Goal: Task Accomplishment & Management: Manage account settings

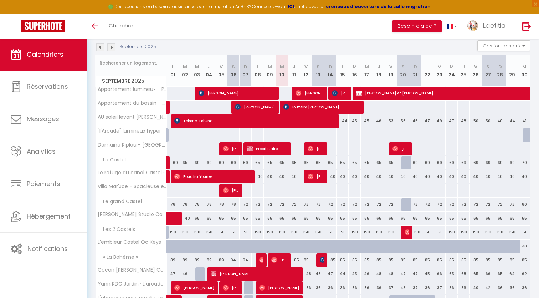
scroll to position [76, 0]
click at [112, 47] on img at bounding box center [111, 47] width 8 height 8
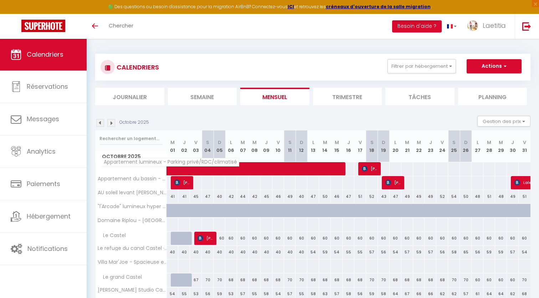
scroll to position [0, 0]
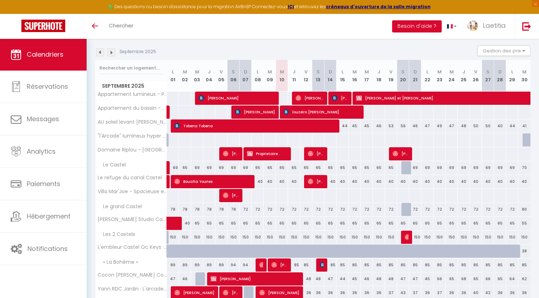
scroll to position [80, 0]
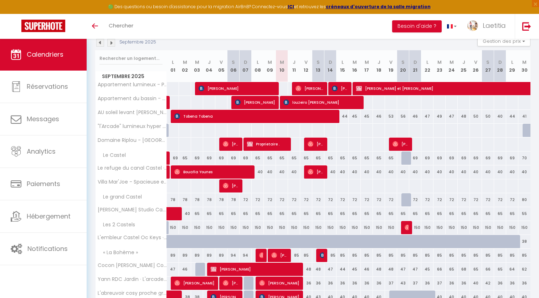
click at [110, 41] on img at bounding box center [111, 43] width 8 height 8
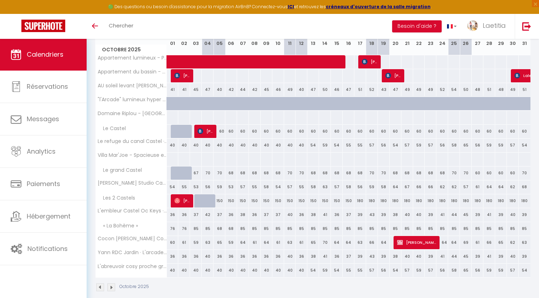
scroll to position [111, 0]
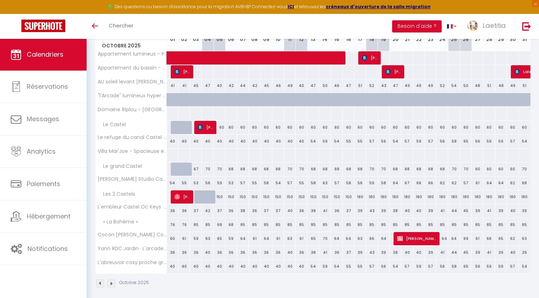
click at [170, 227] on div "76" at bounding box center [173, 224] width 12 height 13
type input "76"
type input "Mer 01 Octobre 2025"
type input "Jeu 02 Octobre 2025"
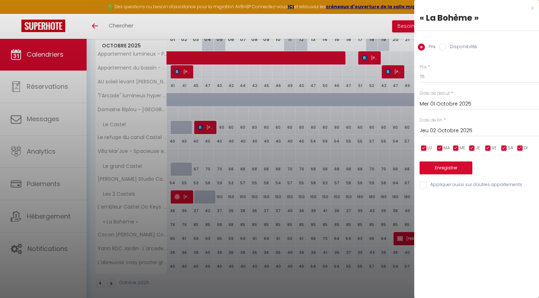
click at [504, 147] on input "checkbox" at bounding box center [503, 148] width 7 height 7
checkbox input "false"
click at [520, 145] on input "checkbox" at bounding box center [519, 148] width 7 height 7
checkbox input "false"
click at [442, 78] on input "76" at bounding box center [478, 76] width 119 height 13
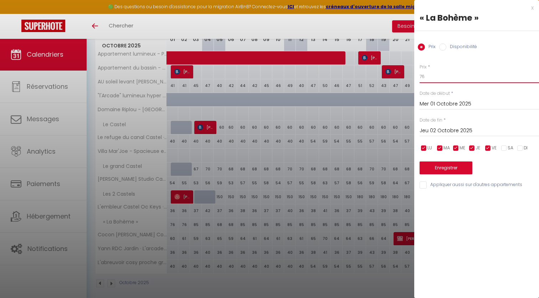
type input "7"
type input "68"
click at [451, 166] on button "Enregistrer" at bounding box center [445, 167] width 53 height 13
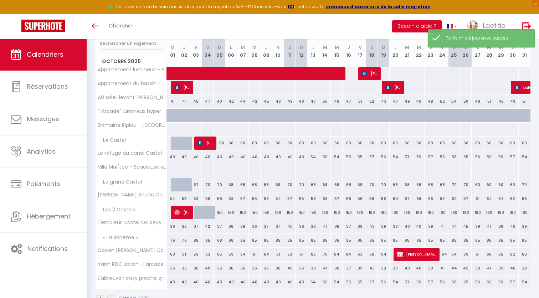
scroll to position [99, 0]
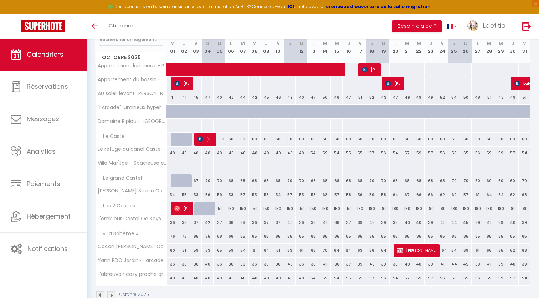
click at [175, 237] on div "76" at bounding box center [173, 236] width 12 height 13
type input "76"
type input "Mer 01 Octobre 2025"
type input "Jeu 02 Octobre 2025"
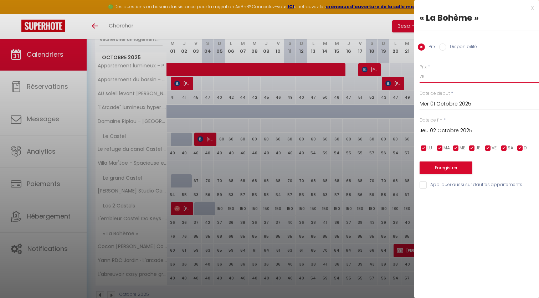
click at [434, 79] on input "76" at bounding box center [478, 76] width 119 height 13
type input "7"
type input "68"
click at [460, 166] on button "Enregistrer" at bounding box center [445, 167] width 53 height 13
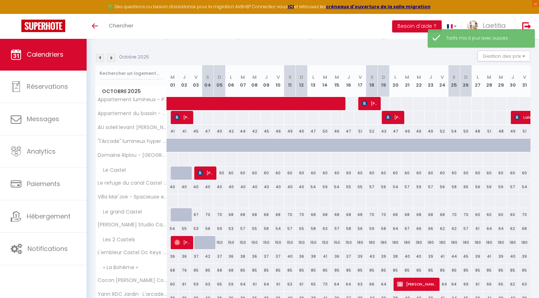
scroll to position [72, 0]
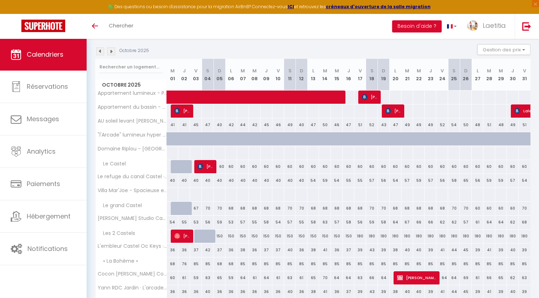
click at [181, 263] on div "76" at bounding box center [184, 263] width 12 height 13
type input "76"
type input "Jeu 02 Octobre 2025"
type input "Ven 03 Octobre 2025"
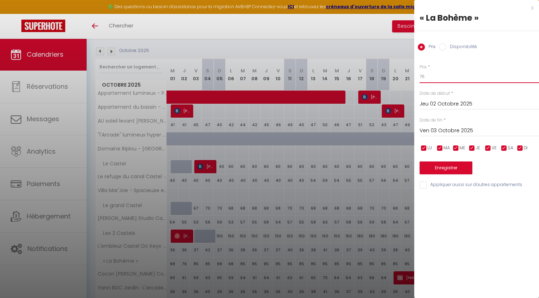
click at [444, 76] on input "76" at bounding box center [478, 76] width 119 height 13
type input "7"
type input "68"
click at [454, 165] on button "Enregistrer" at bounding box center [445, 167] width 53 height 13
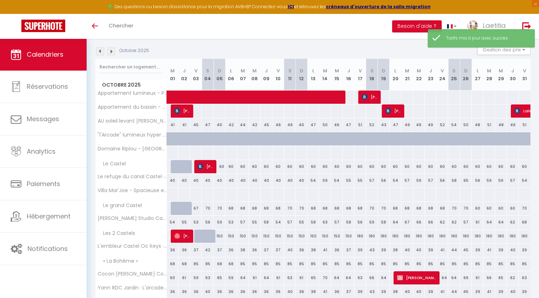
scroll to position [77, 0]
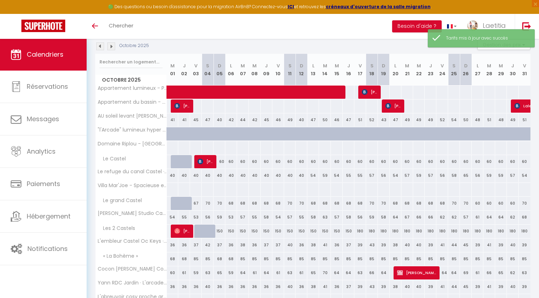
click at [243, 259] on div "85" at bounding box center [243, 258] width 12 height 13
type input "85"
type input "[DATE] Octobre 2025"
type input "Mer 08 Octobre 2025"
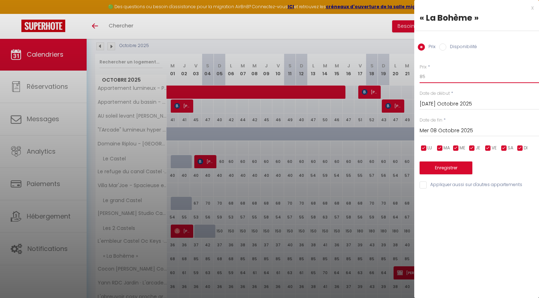
click at [447, 74] on input "85" at bounding box center [478, 76] width 119 height 13
type input "8"
type input "68"
click at [445, 165] on button "Enregistrer" at bounding box center [445, 167] width 53 height 13
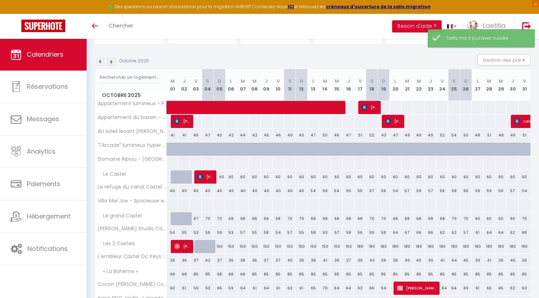
scroll to position [64, 0]
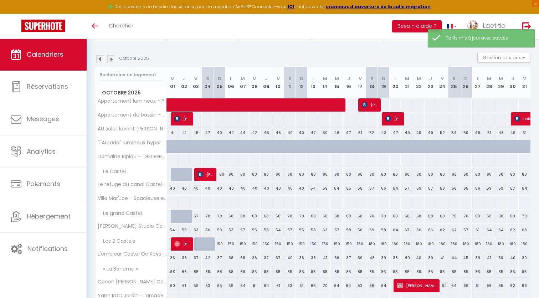
click at [255, 271] on div "85" at bounding box center [255, 271] width 12 height 13
type input "85"
type input "Mer 08 Octobre 2025"
type input "Jeu 09 Octobre 2025"
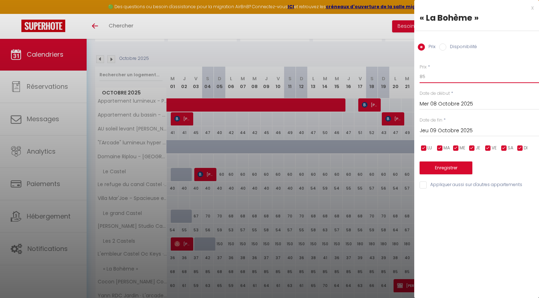
click at [438, 77] on input "85" at bounding box center [478, 76] width 119 height 13
type input "8"
type input "68"
click at [439, 167] on button "Enregistrer" at bounding box center [445, 167] width 53 height 13
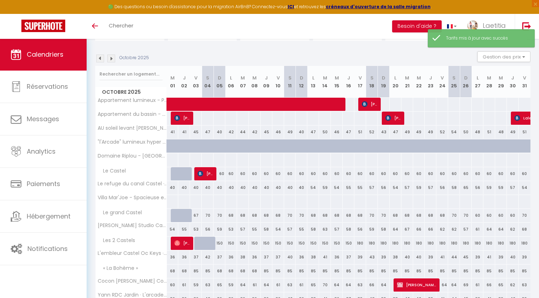
scroll to position [67, 0]
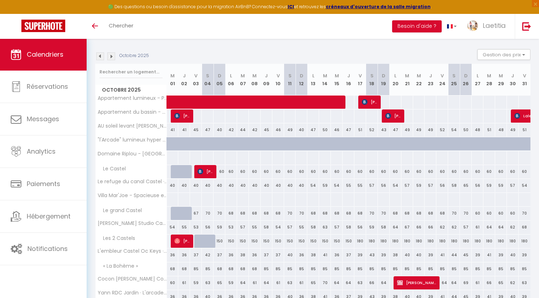
click at [264, 267] on div "85" at bounding box center [266, 268] width 12 height 13
type input "85"
type input "Jeu 09 Octobre 2025"
type input "Ven 10 Octobre 2025"
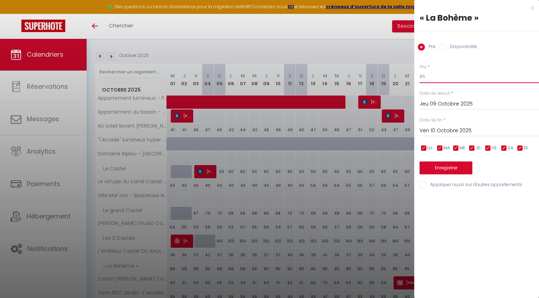
click at [459, 75] on input "85" at bounding box center [478, 76] width 119 height 13
type input "8"
type input "68"
click at [446, 166] on button "Enregistrer" at bounding box center [445, 167] width 53 height 13
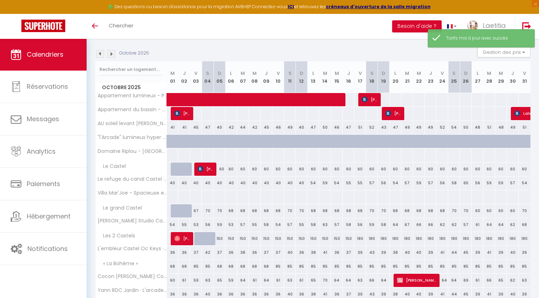
scroll to position [72, 0]
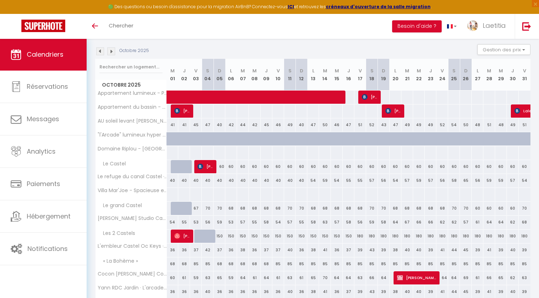
click at [303, 263] on div "85" at bounding box center [301, 263] width 12 height 13
type input "85"
type input "Dim 12 Octobre 2025"
type input "Lun 13 Octobre 2025"
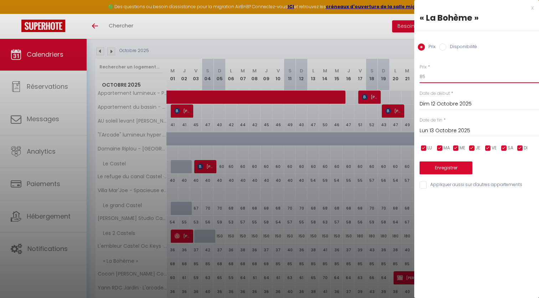
click at [439, 76] on input "85" at bounding box center [478, 76] width 119 height 13
type input "8"
type input "68"
click at [438, 163] on button "Enregistrer" at bounding box center [445, 167] width 53 height 13
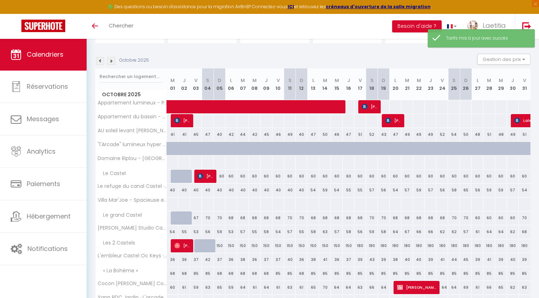
scroll to position [73, 0]
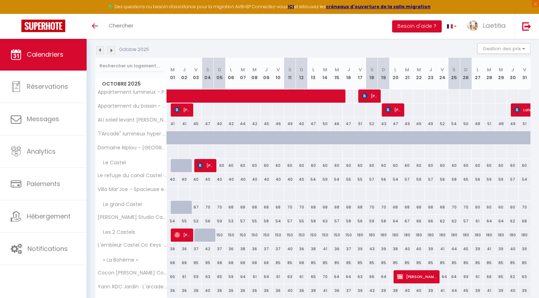
click at [314, 264] on div "85" at bounding box center [313, 262] width 12 height 13
type input "85"
type input "Lun 13 Octobre 2025"
type input "[DATE] Octobre 2025"
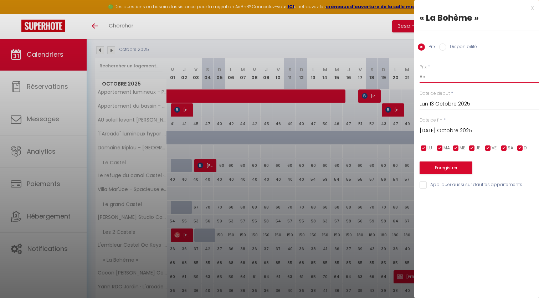
click at [444, 76] on input "85" at bounding box center [478, 76] width 119 height 13
type input "8"
type input "68"
click at [443, 169] on button "Enregistrer" at bounding box center [445, 167] width 53 height 13
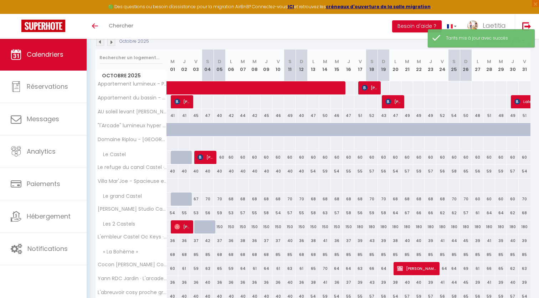
scroll to position [82, 0]
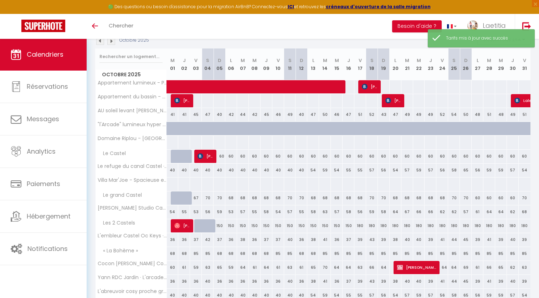
click at [326, 254] on div "85" at bounding box center [325, 253] width 12 height 13
type input "85"
type input "[DATE] Octobre 2025"
type input "Mer 15 Octobre 2025"
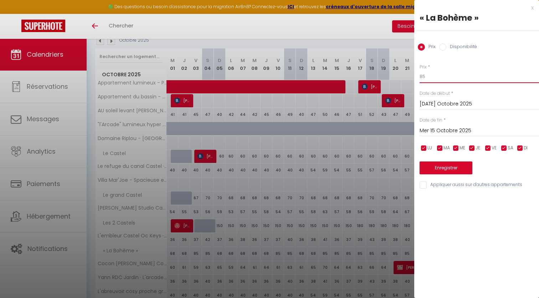
click at [453, 74] on input "85" at bounding box center [478, 76] width 119 height 13
type input "8"
type input "68"
click at [446, 164] on button "Enregistrer" at bounding box center [445, 167] width 53 height 13
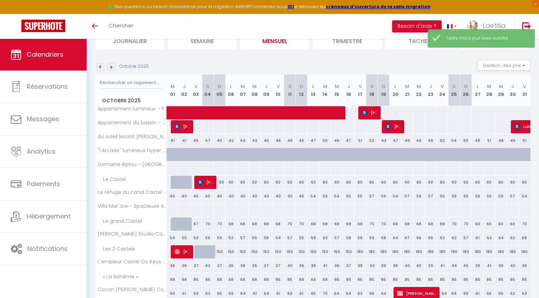
scroll to position [62, 0]
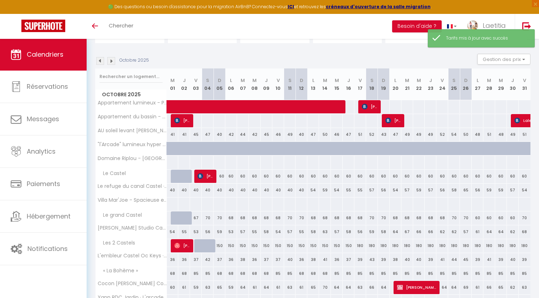
click at [337, 275] on div "85" at bounding box center [337, 273] width 12 height 13
type input "85"
type input "Mer 15 Octobre 2025"
type input "Jeu 16 Octobre 2025"
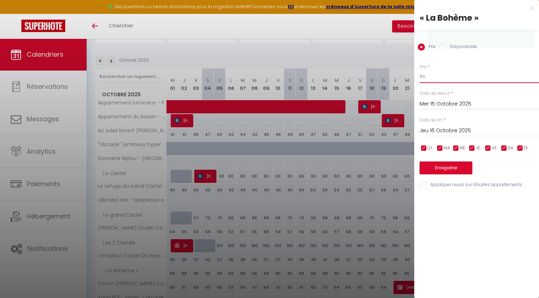
click at [444, 76] on input "85" at bounding box center [478, 76] width 119 height 13
type input "8"
type input "68"
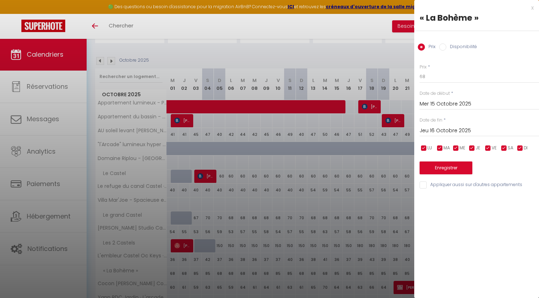
click at [441, 166] on button "Enregistrer" at bounding box center [445, 167] width 53 height 13
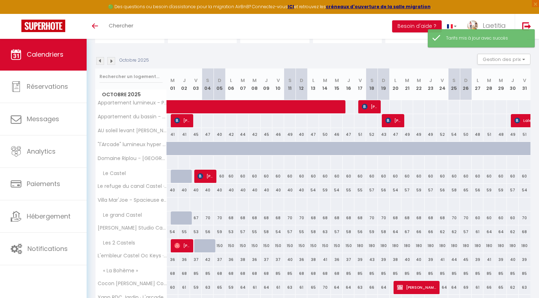
scroll to position [62, 0]
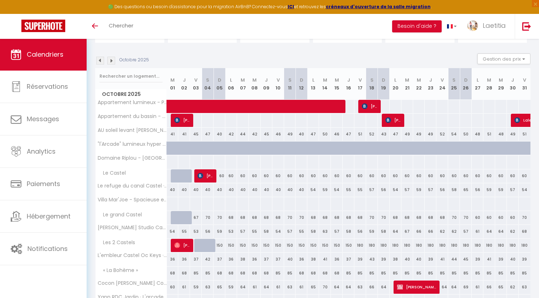
click at [350, 273] on div "85" at bounding box center [348, 273] width 12 height 13
type input "85"
type input "Jeu 16 Octobre 2025"
type input "Ven 17 Octobre 2025"
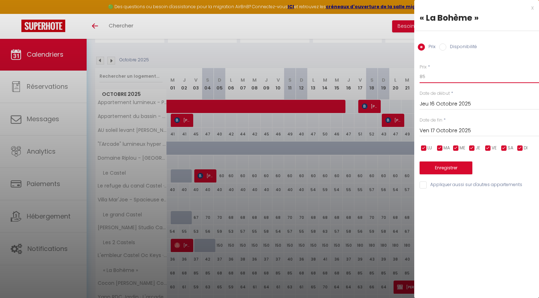
click at [455, 77] on input "85" at bounding box center [478, 76] width 119 height 13
type input "8"
type input "68"
click at [449, 169] on button "Enregistrer" at bounding box center [445, 167] width 53 height 13
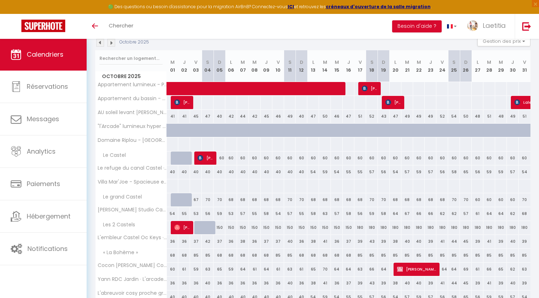
scroll to position [80, 0]
